Goal: Information Seeking & Learning: Learn about a topic

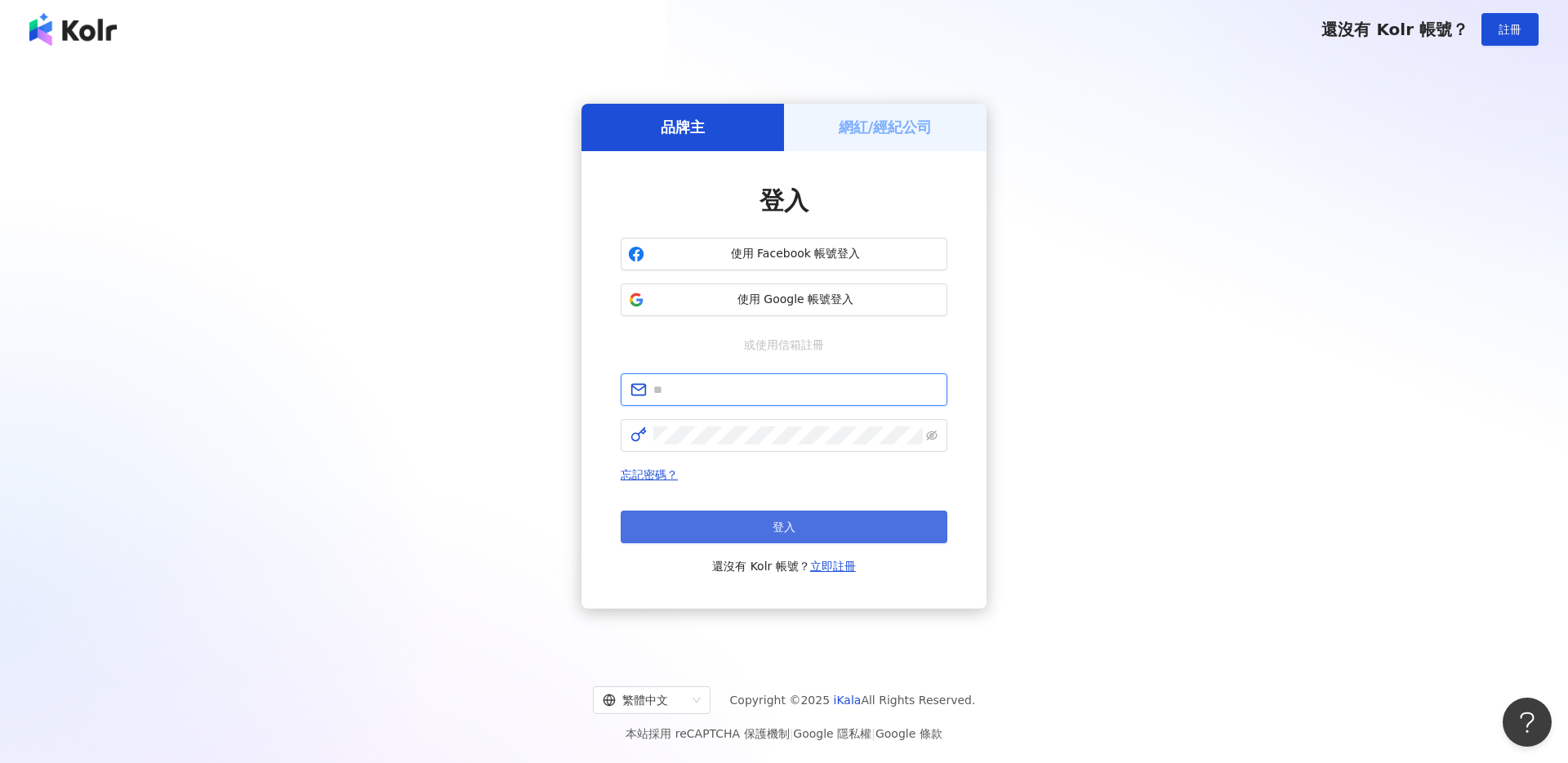
type input "**********"
click at [762, 525] on button "登入" at bounding box center [784, 527] width 327 height 33
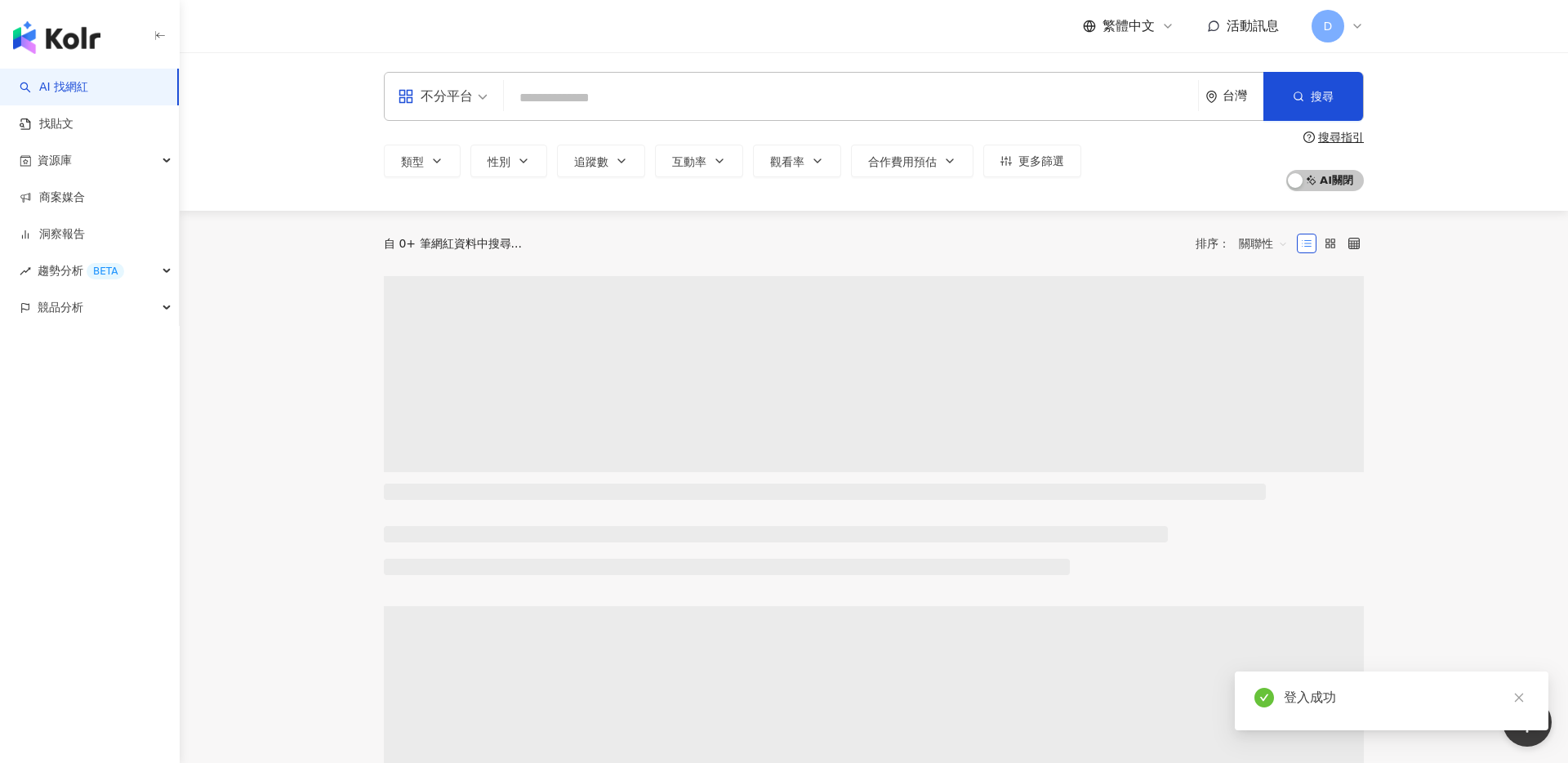
click at [547, 108] on input "search" at bounding box center [851, 98] width 681 height 31
type input "**********"
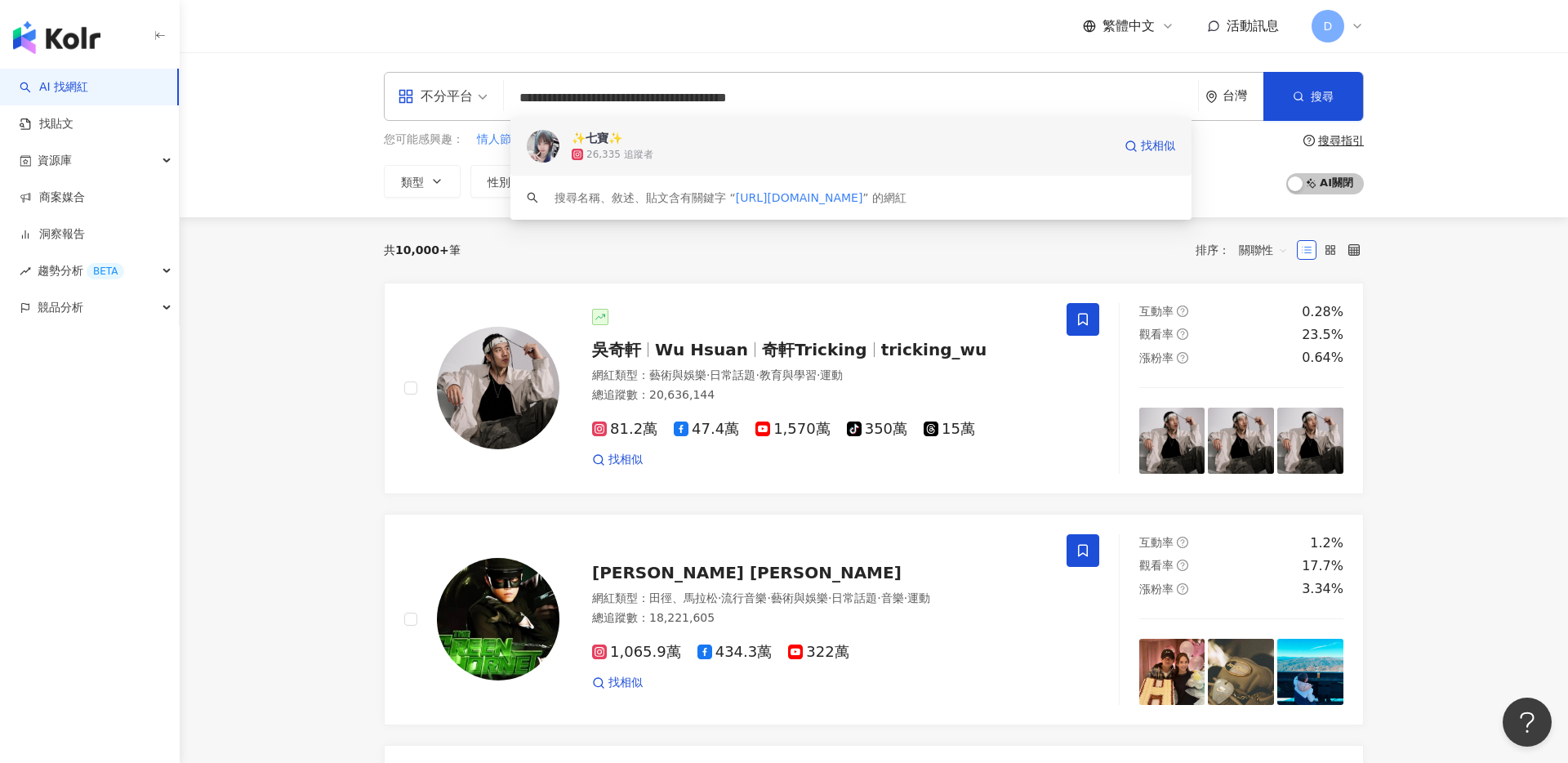
click at [647, 145] on span "✨七寶✨" at bounding box center [842, 138] width 541 height 16
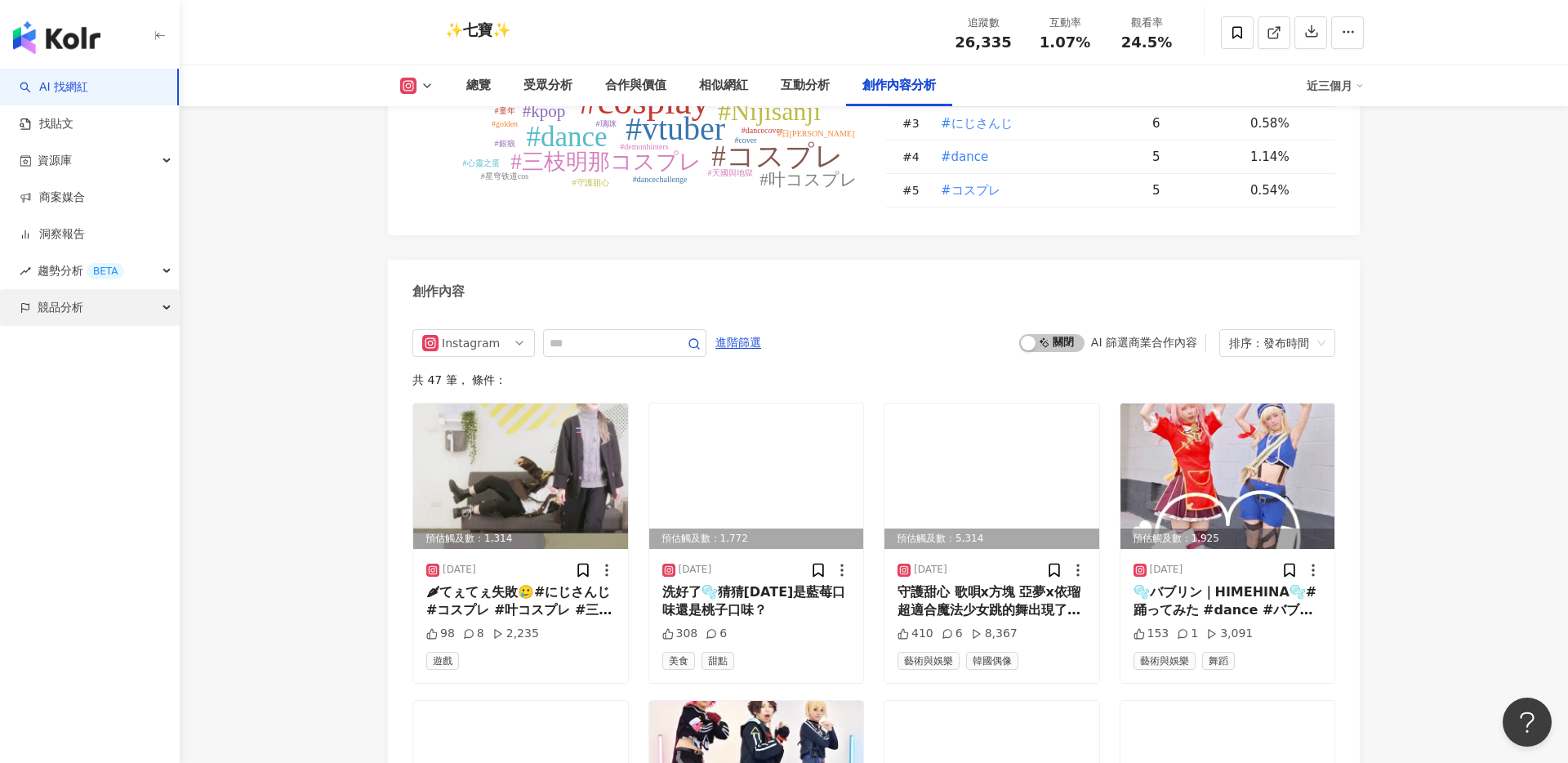
scroll to position [4764, 0]
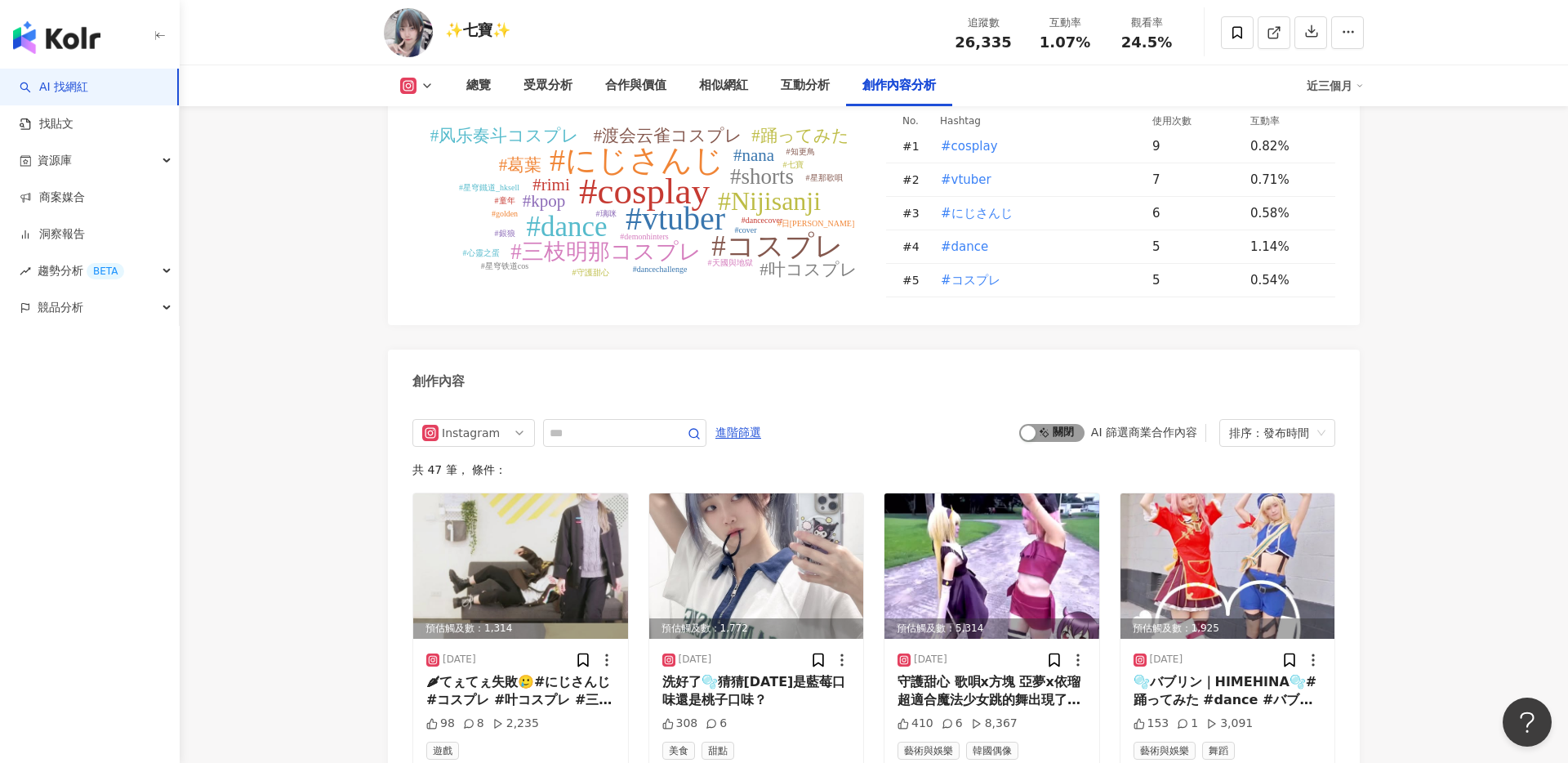
click at [1059, 438] on span "啟動 關閉" at bounding box center [1052, 432] width 65 height 18
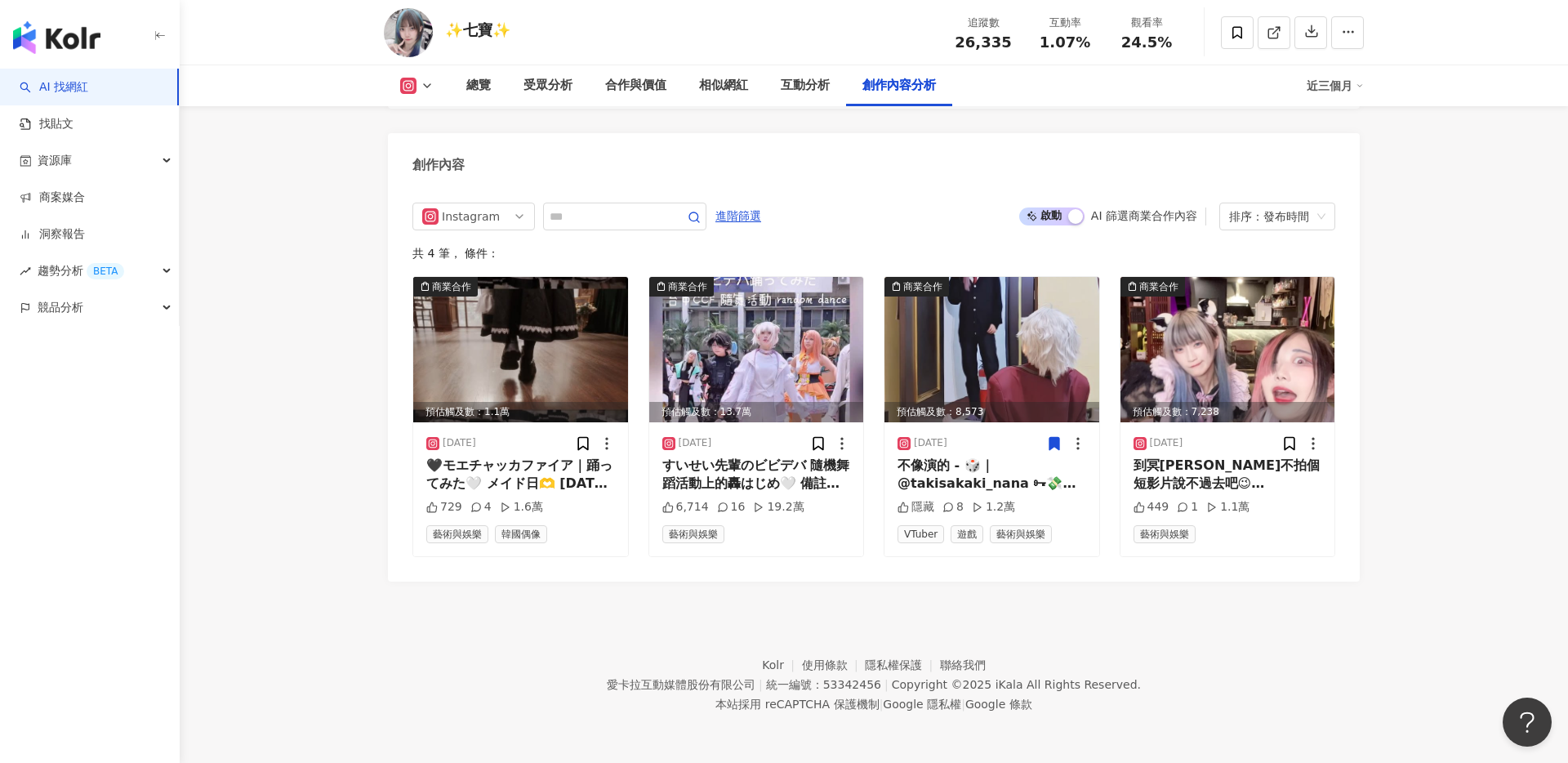
scroll to position [4980, 0]
click at [775, 332] on img at bounding box center [757, 350] width 215 height 146
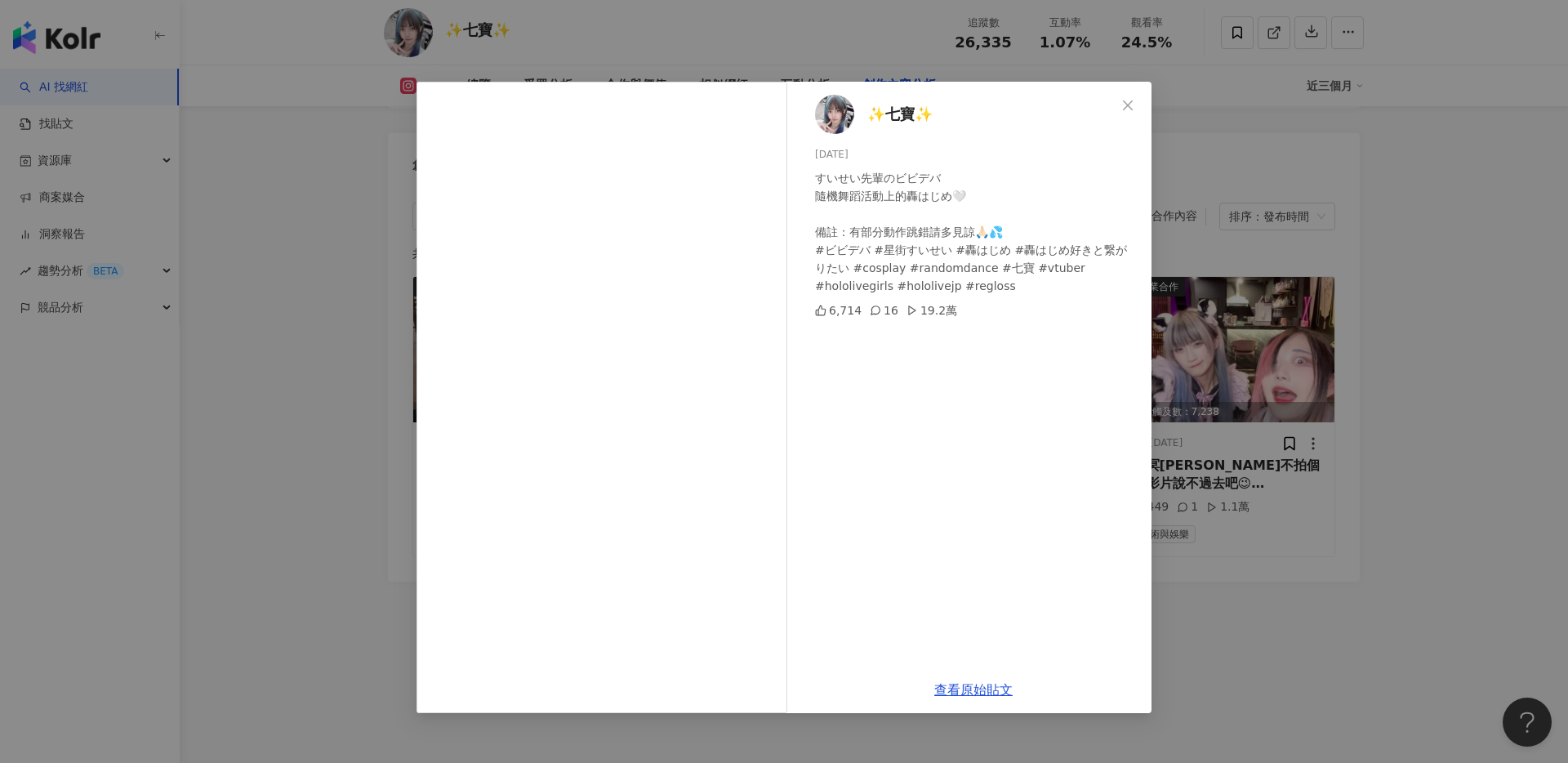
click at [1262, 251] on div "✨七寶✨ [DATE] すいせい先輩のビビデバ 隨機舞蹈活動上的轟はじめ🤍 備註：有部分動作跳錯請多見諒🙏🏻💦 #ビビデバ #星街すいせい #轟はじめ #轟は…" at bounding box center [784, 381] width 1568 height 763
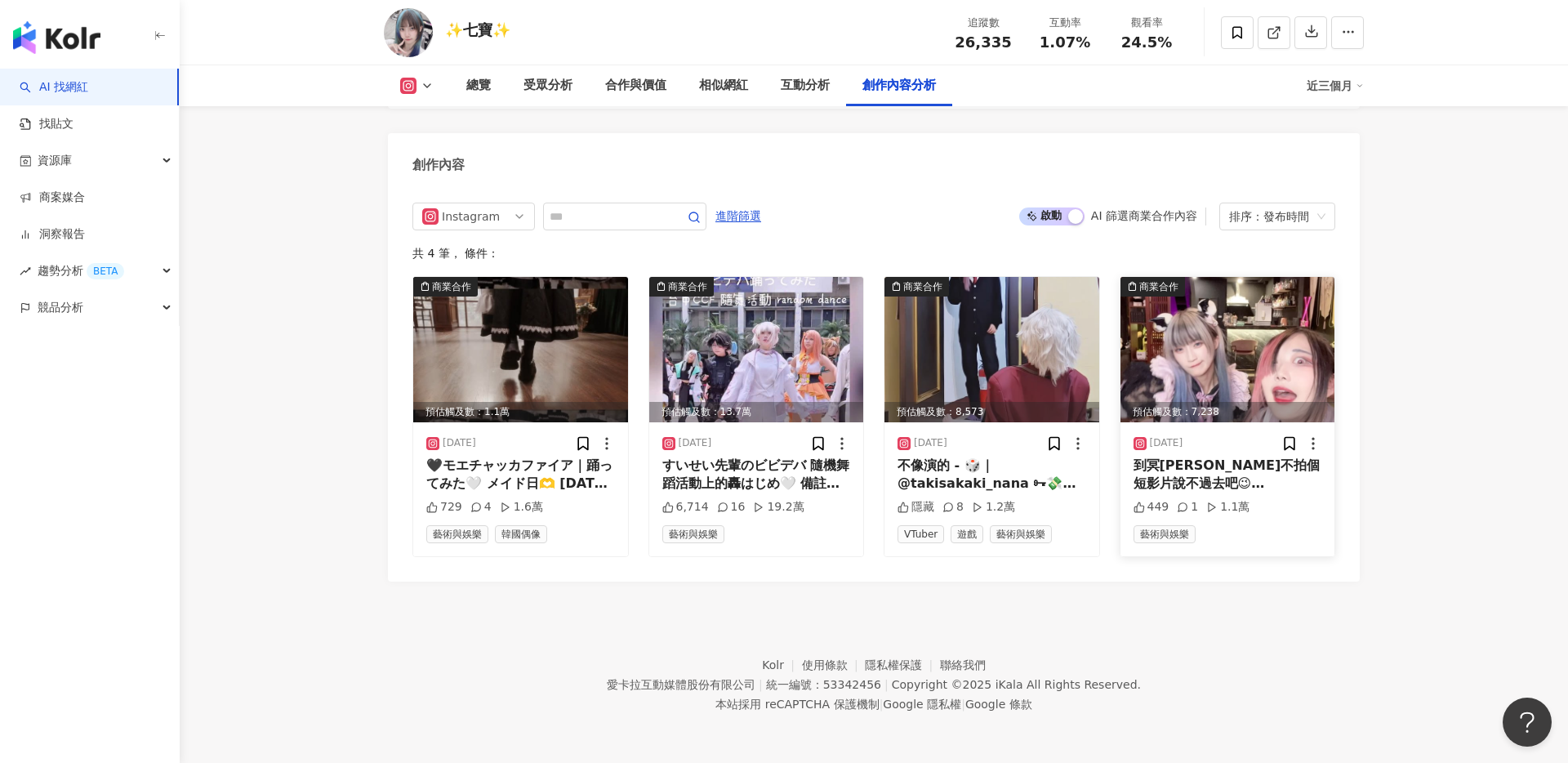
click at [1223, 346] on img at bounding box center [1227, 350] width 215 height 146
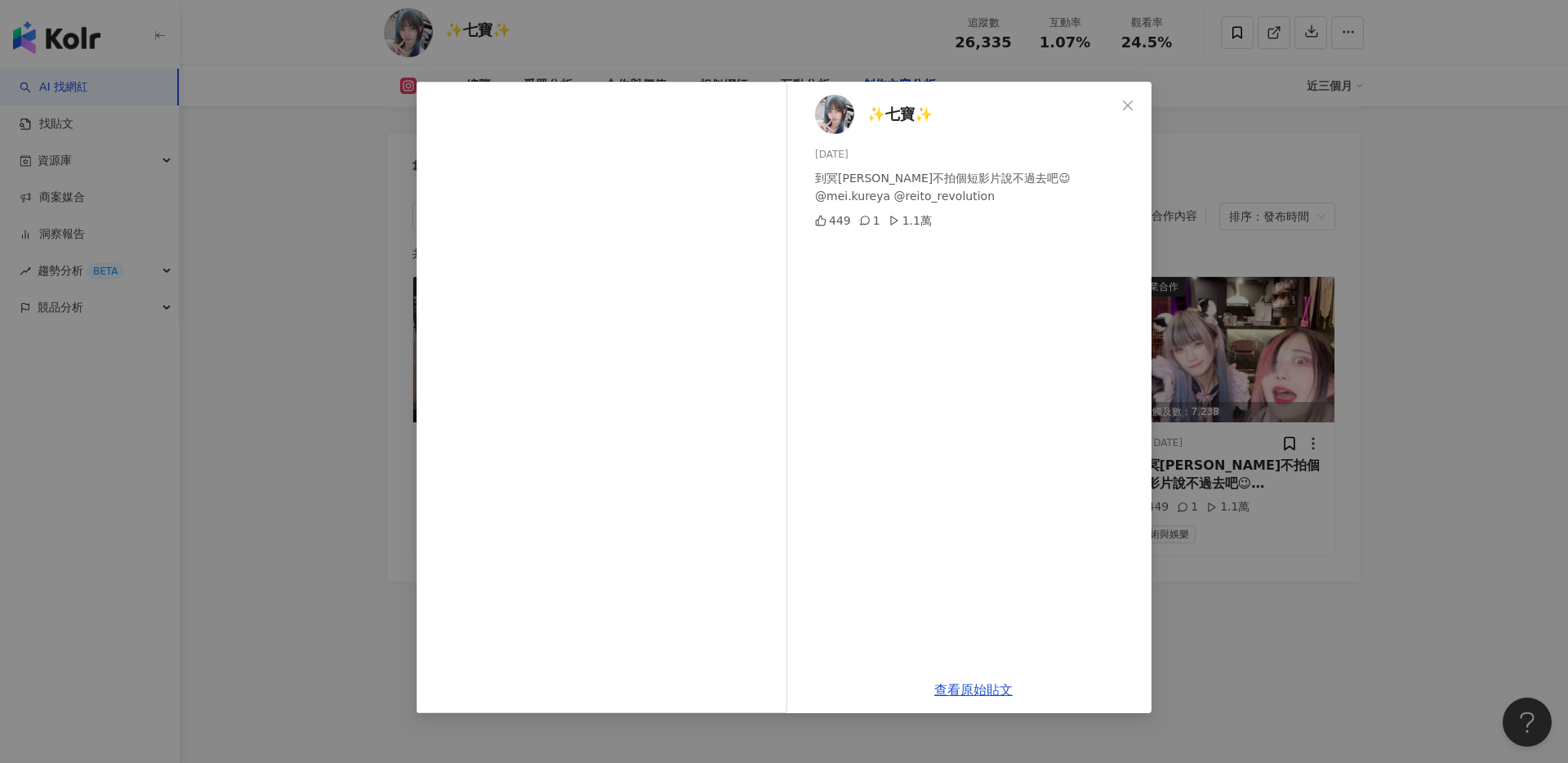
click at [1234, 98] on div "✨七寶✨ [DATE] 到冥[PERSON_NAME]不拍個短影片說不過去吧😉 @mei.[PERSON_NAME] @reito_revolution 44…" at bounding box center [784, 381] width 1568 height 763
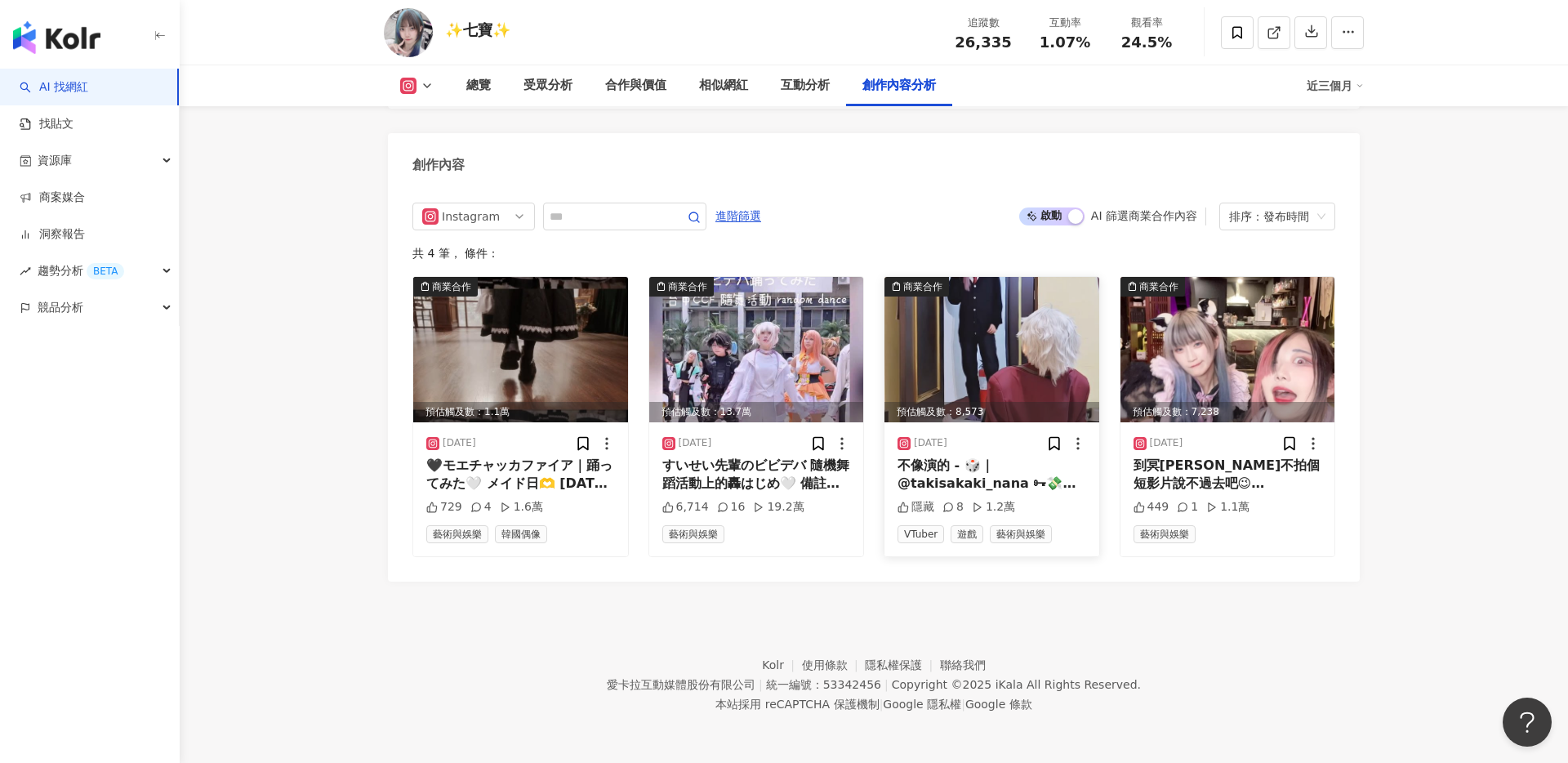
click at [995, 346] on img at bounding box center [992, 350] width 215 height 146
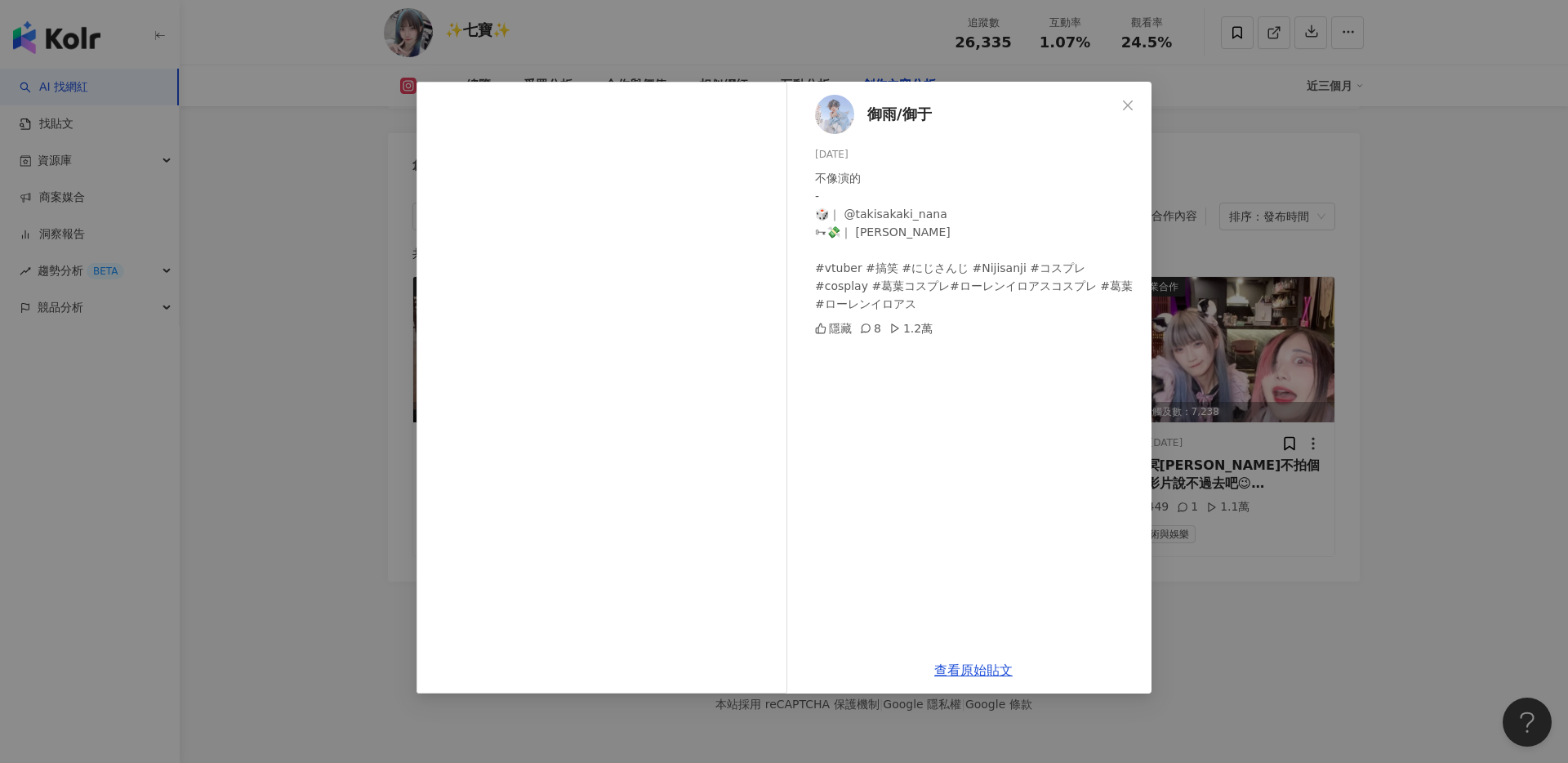
click at [1200, 241] on div "御雨/御于 [DATE] 不像演的 - 🎲｜ @takisakaki_nana 🗝💸｜ 御雨 #vtuber #搞笑 #にじさんじ #Nijisanji #コ…" at bounding box center [784, 381] width 1568 height 763
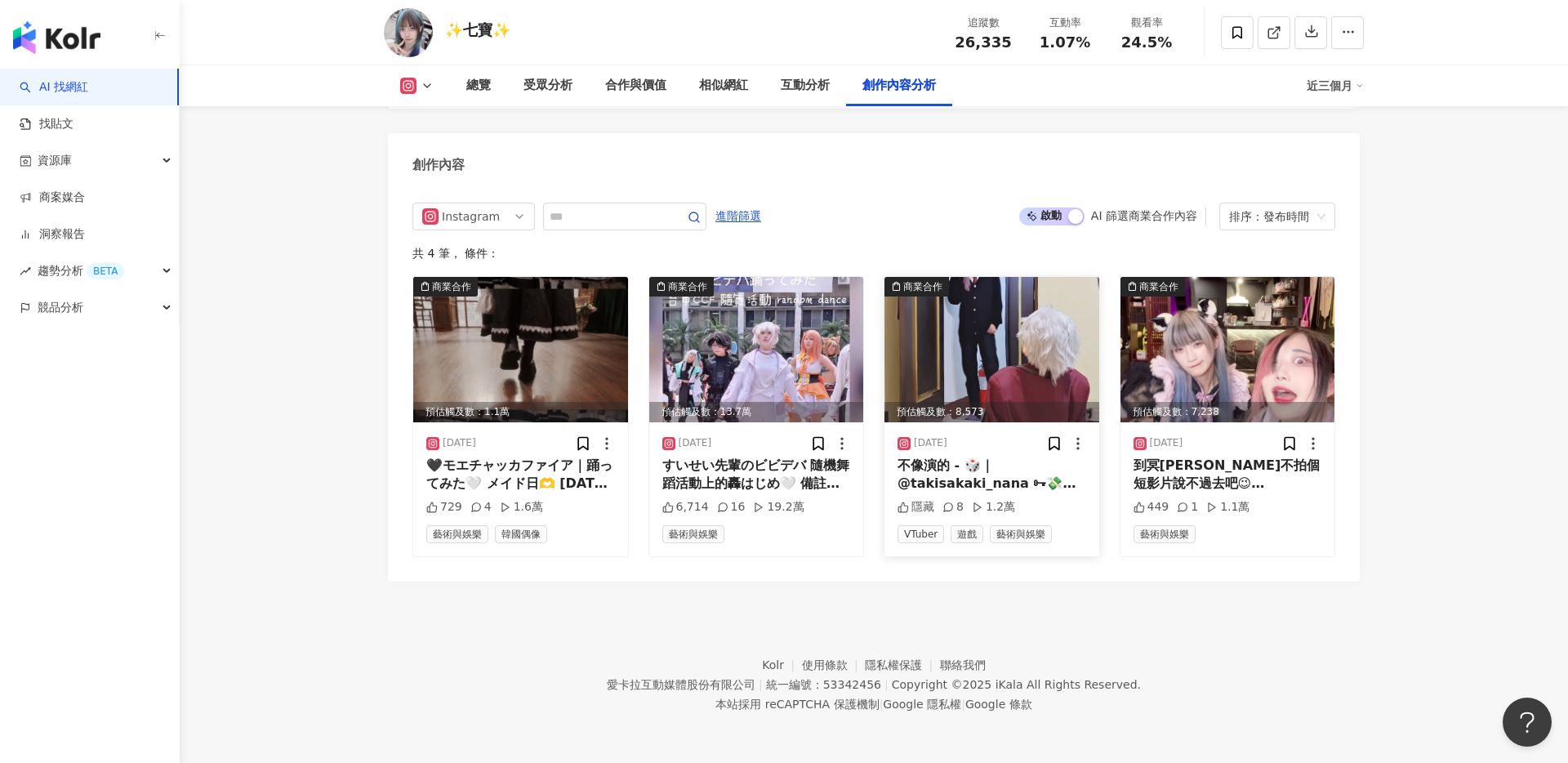
click at [954, 344] on img at bounding box center [992, 350] width 215 height 146
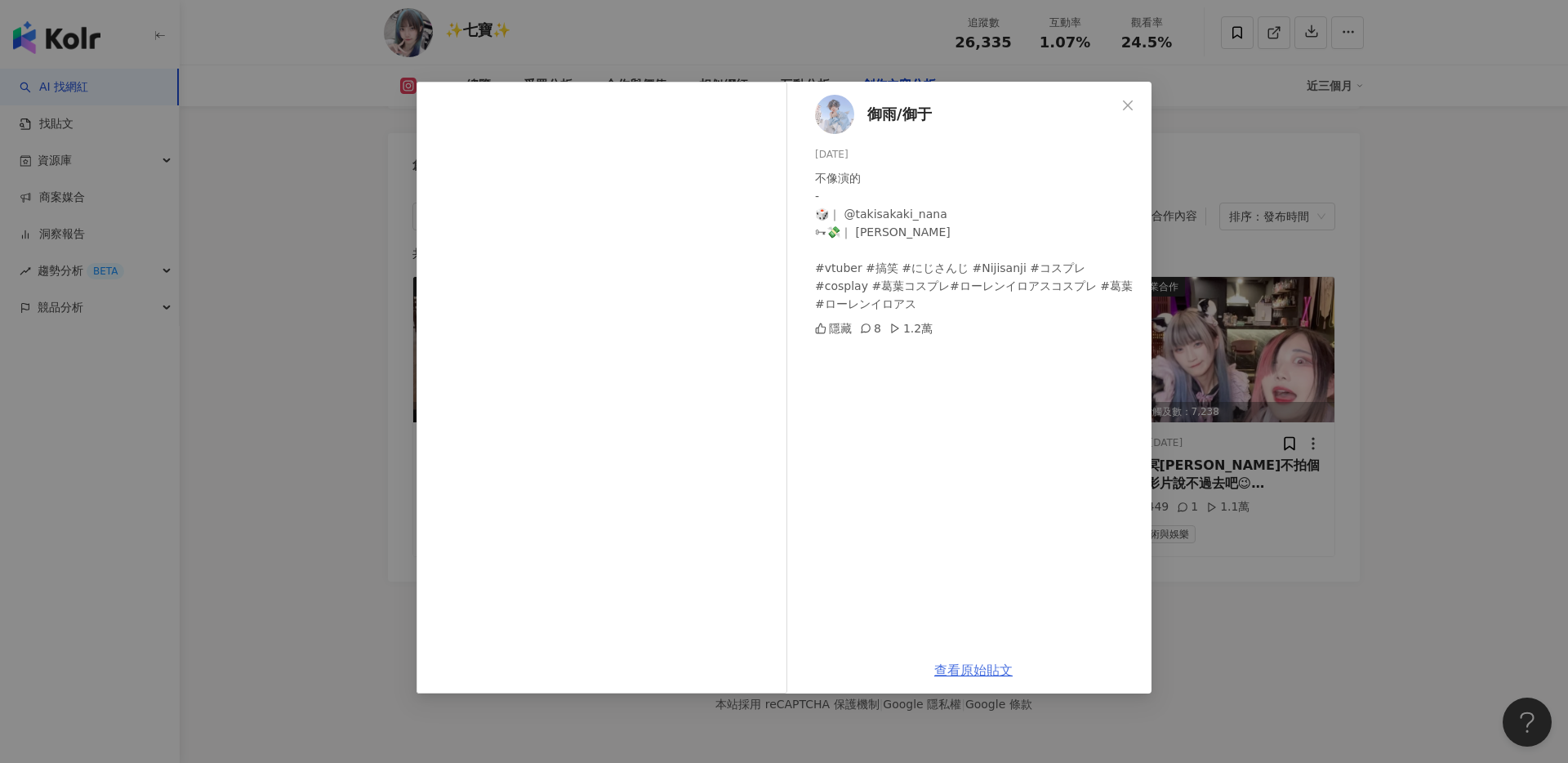
click at [955, 666] on link "查看原始貼文" at bounding box center [974, 671] width 79 height 15
click at [1131, 98] on icon "close" at bounding box center [1127, 104] width 13 height 13
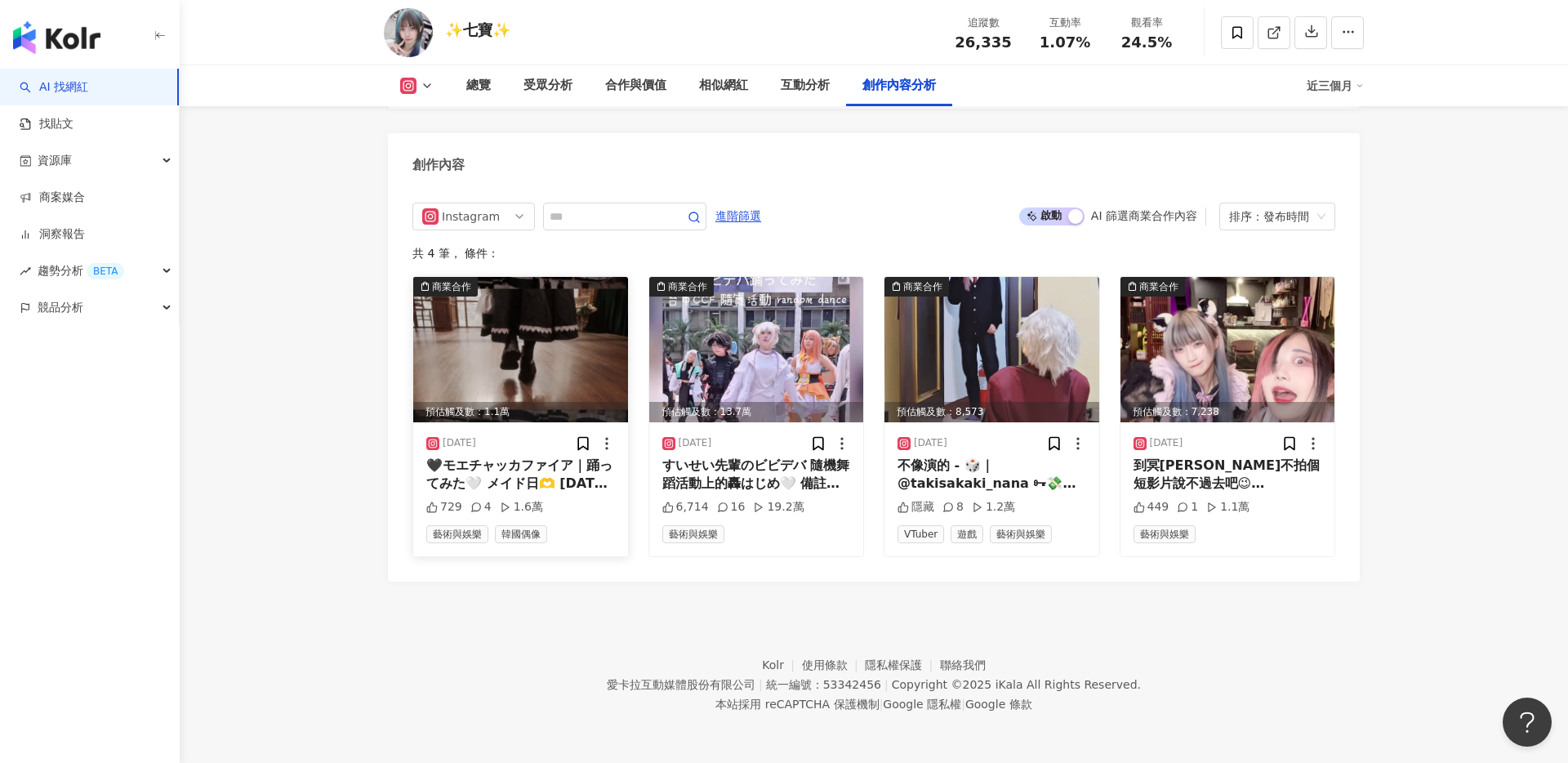
click at [472, 358] on img at bounding box center [520, 350] width 215 height 146
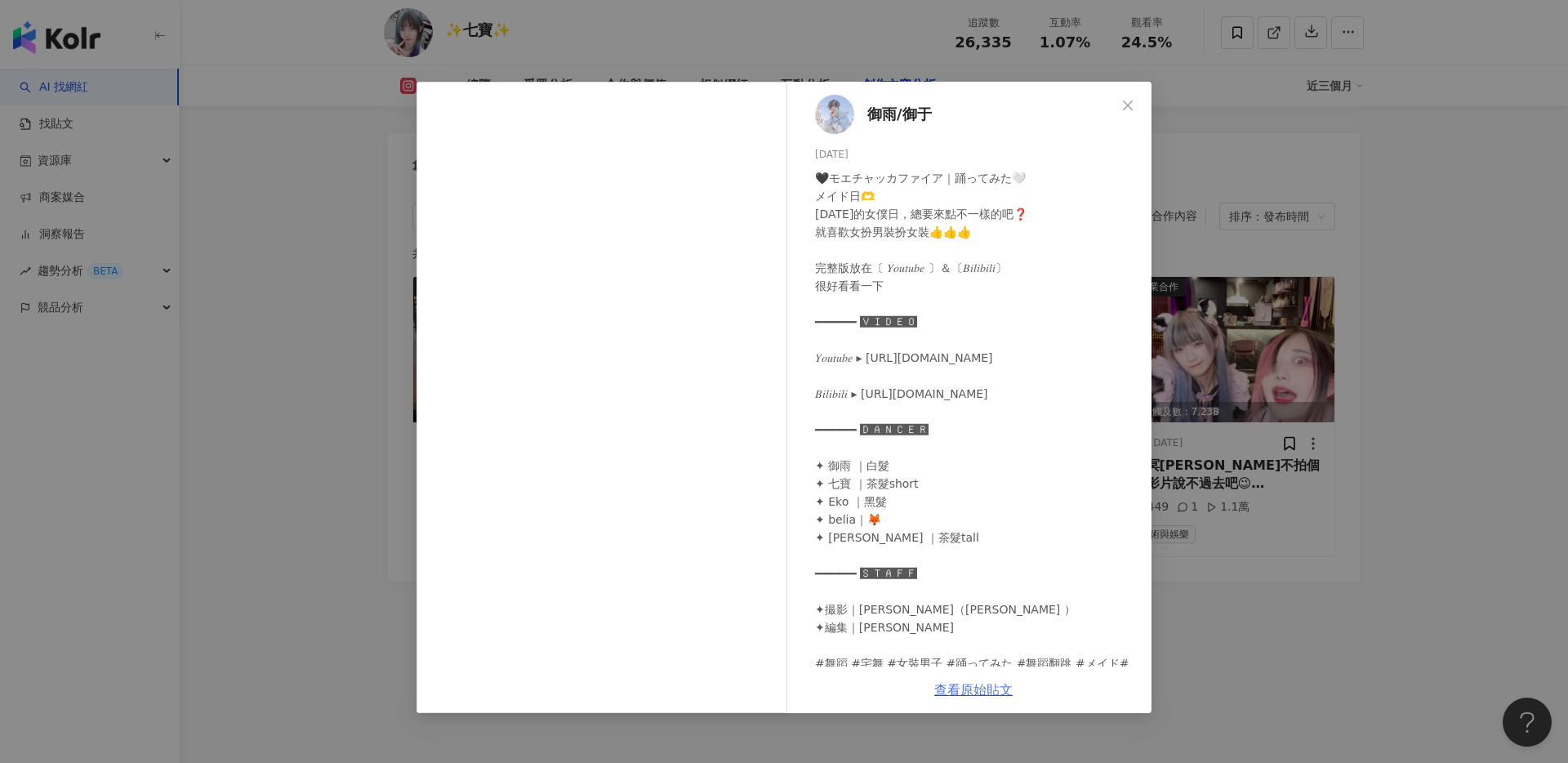
click at [947, 687] on link "查看原始貼文" at bounding box center [974, 690] width 79 height 15
